Goal: Task Accomplishment & Management: Use online tool/utility

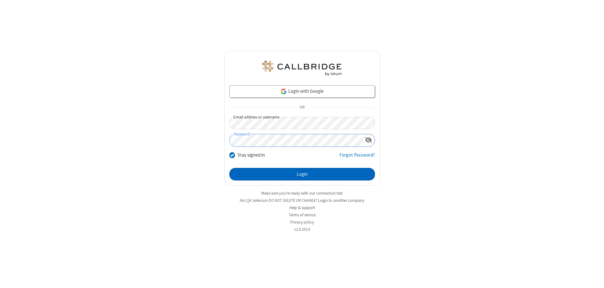
click at [302, 174] on button "Login" at bounding box center [302, 174] width 146 height 13
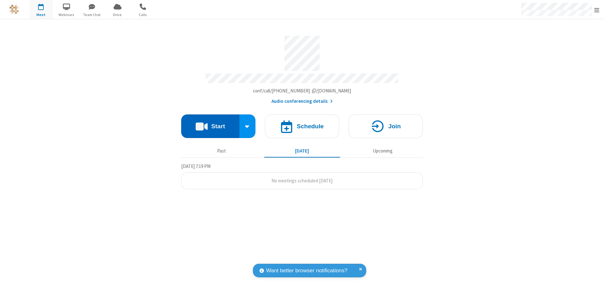
click at [210, 123] on button "Start" at bounding box center [210, 127] width 58 height 24
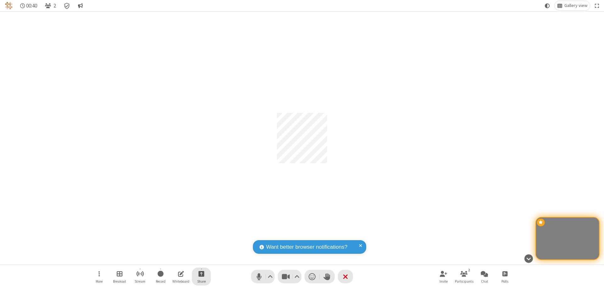
click at [201, 274] on span "Start sharing" at bounding box center [202, 274] width 6 height 8
click at [176, 259] on span "Share my screen" at bounding box center [175, 258] width 7 height 5
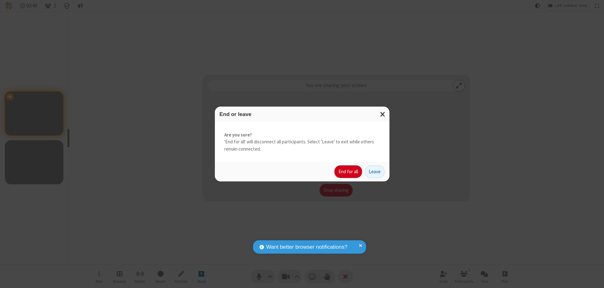
click at [349, 172] on button "End for all" at bounding box center [349, 172] width 28 height 13
